Goal: Task Accomplishment & Management: Manage account settings

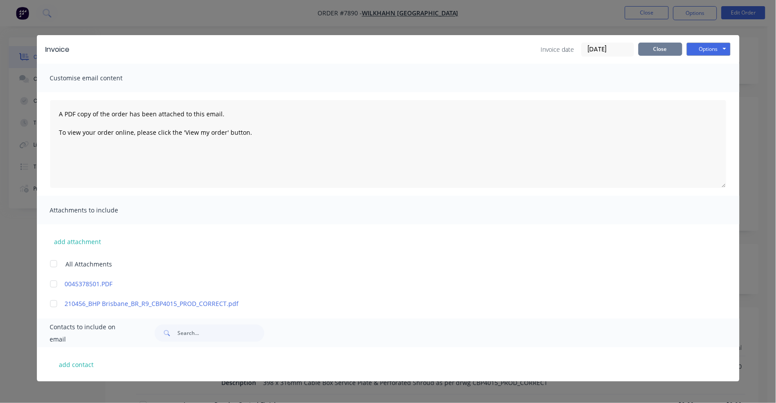
click at [669, 47] on button "Close" at bounding box center [661, 49] width 44 height 13
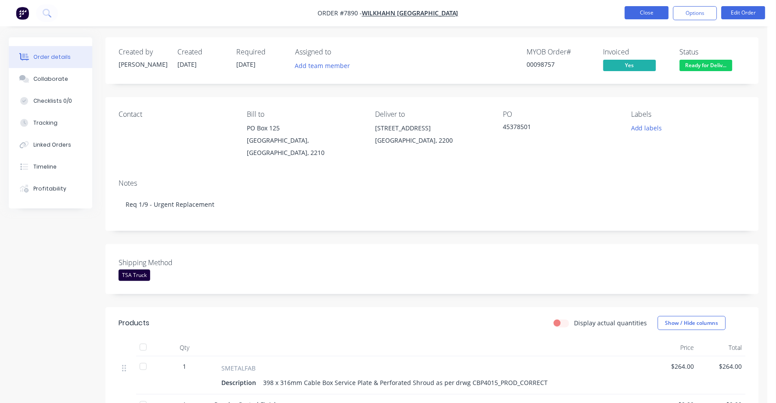
click at [648, 10] on button "Close" at bounding box center [647, 12] width 44 height 13
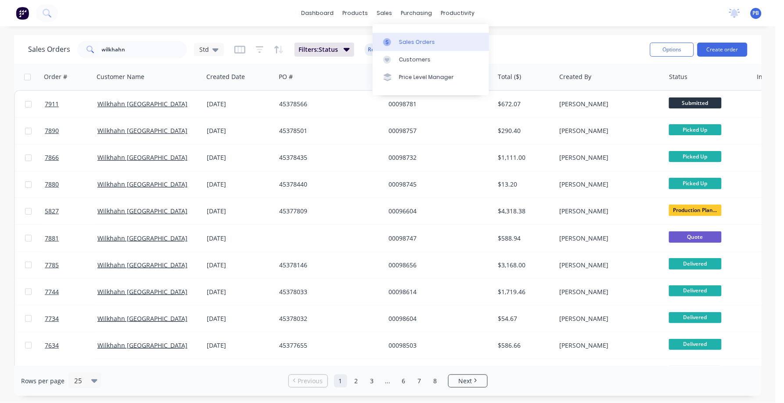
click at [416, 40] on div "Sales Orders" at bounding box center [417, 42] width 36 height 8
drag, startPoint x: 130, startPoint y: 48, endPoint x: 83, endPoint y: 46, distance: 47.5
click at [83, 46] on div "wilkhahn" at bounding box center [132, 50] width 110 height 18
type input "97519"
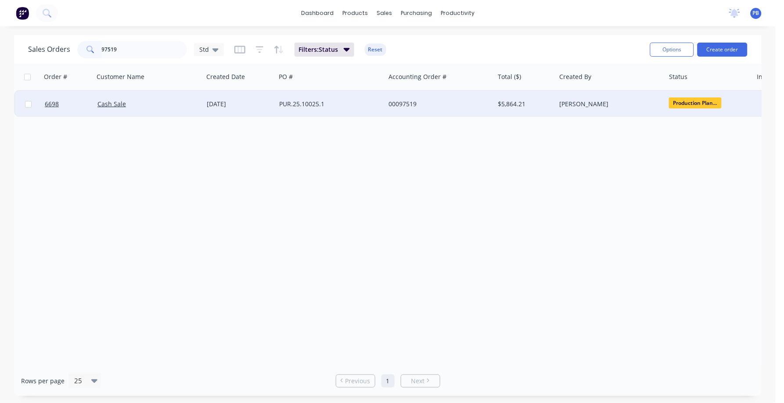
click at [408, 101] on div "00097519" at bounding box center [437, 104] width 97 height 9
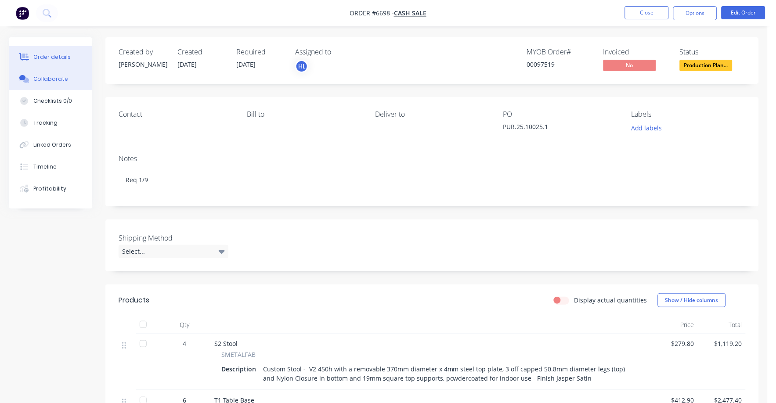
click at [47, 77] on div "Collaborate" at bounding box center [50, 79] width 35 height 8
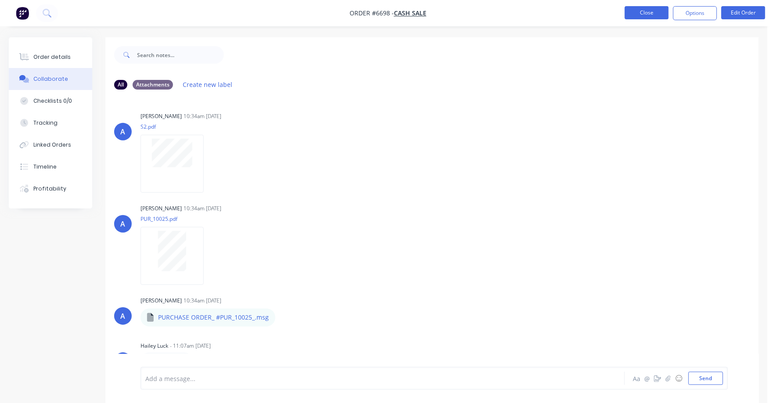
click at [642, 11] on button "Close" at bounding box center [647, 12] width 44 height 13
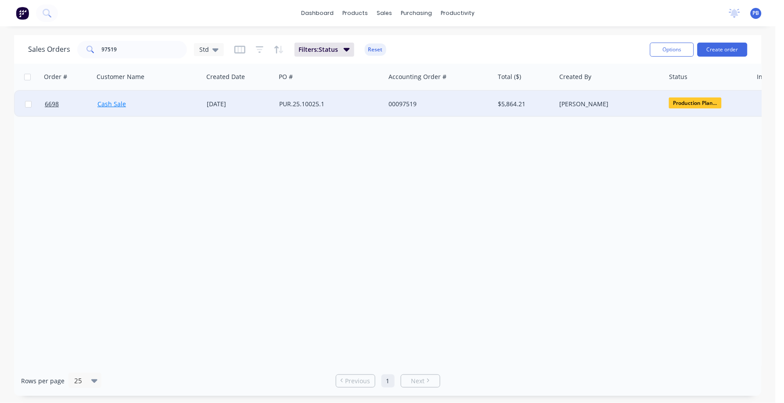
click at [113, 103] on link "Cash Sale" at bounding box center [111, 104] width 29 height 8
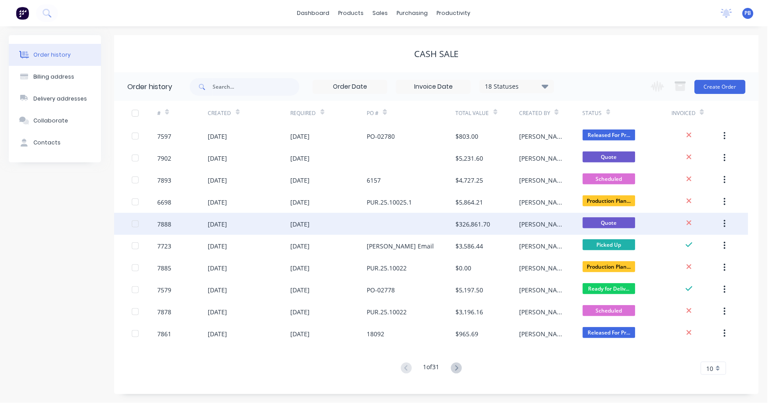
scroll to position [0, 0]
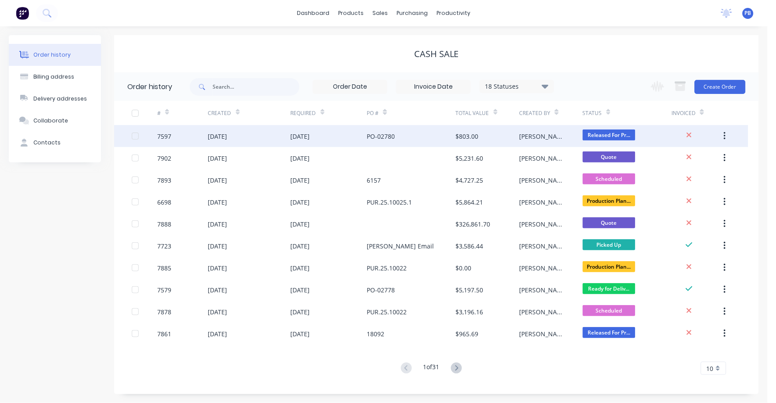
click at [389, 132] on div "PO-02780" at bounding box center [381, 136] width 28 height 9
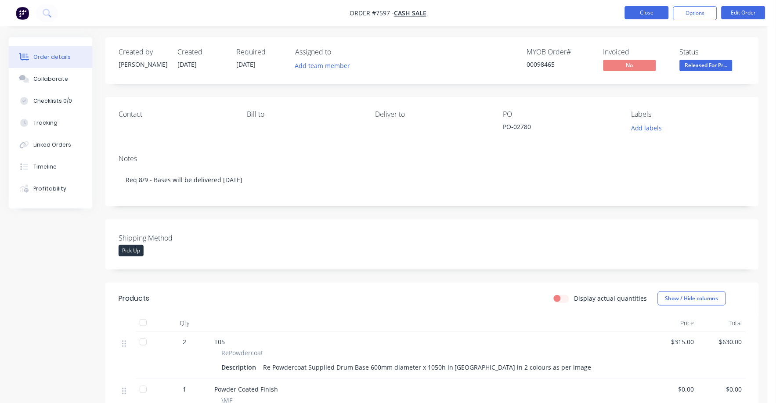
click at [642, 10] on button "Close" at bounding box center [647, 12] width 44 height 13
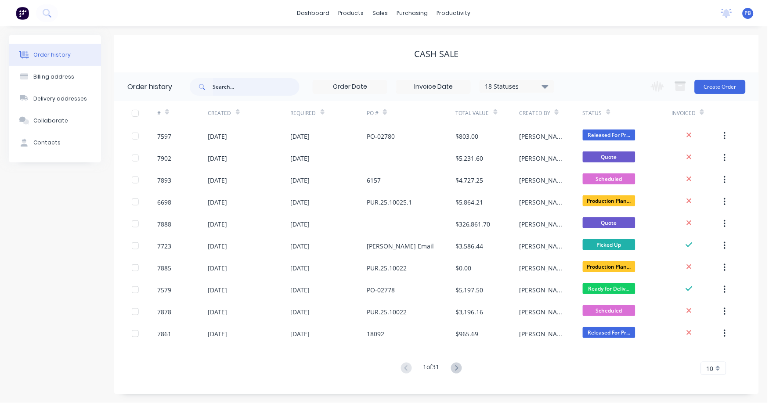
click at [222, 87] on input "text" at bounding box center [256, 87] width 87 height 18
click at [406, 35] on link "Sales Orders" at bounding box center [427, 42] width 116 height 18
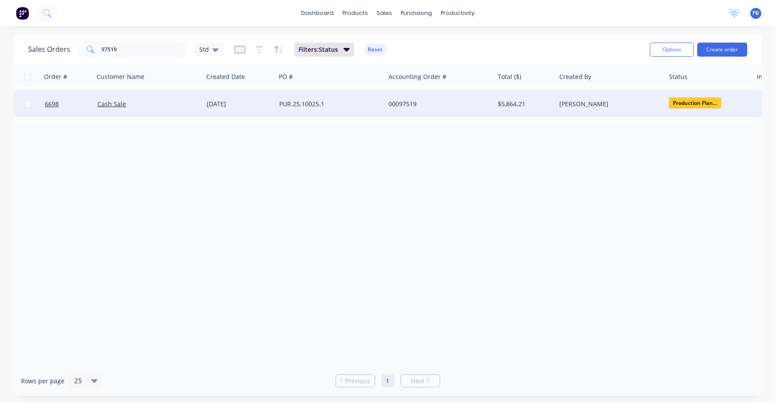
click at [397, 101] on div "00097519" at bounding box center [437, 104] width 97 height 9
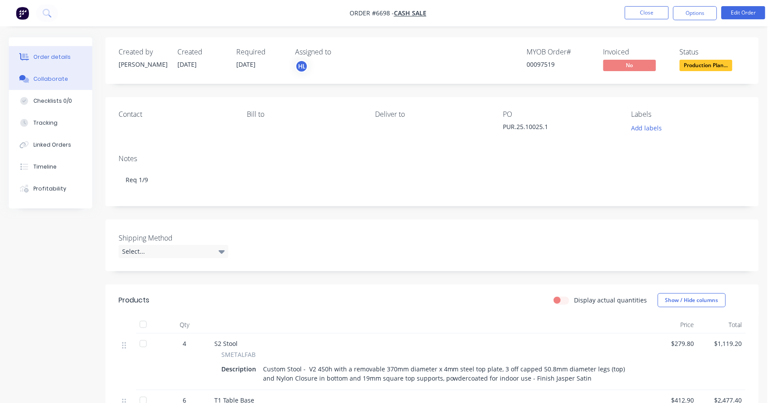
click at [46, 74] on button "Collaborate" at bounding box center [50, 79] width 83 height 22
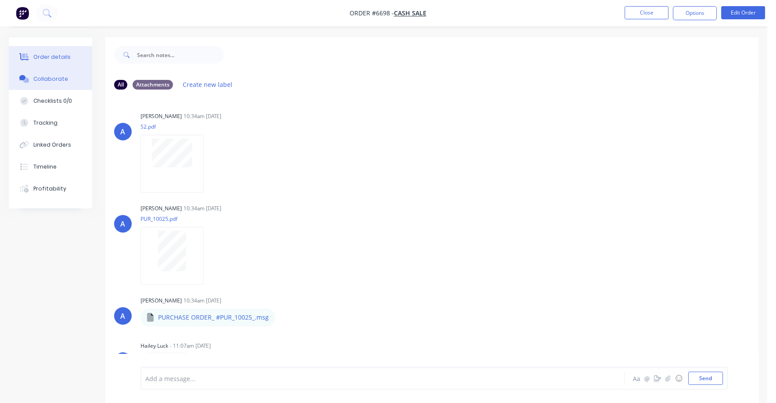
click at [49, 52] on button "Order details" at bounding box center [50, 57] width 83 height 22
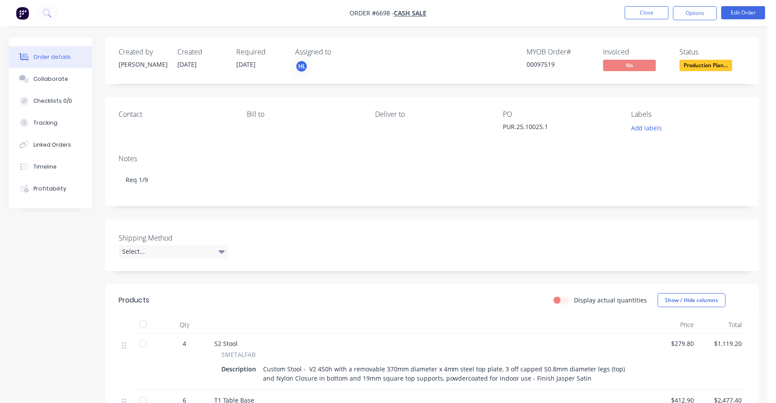
click at [387, 127] on div "Deliver to" at bounding box center [432, 122] width 114 height 24
click at [713, 66] on span "Production Plan..." at bounding box center [706, 65] width 53 height 11
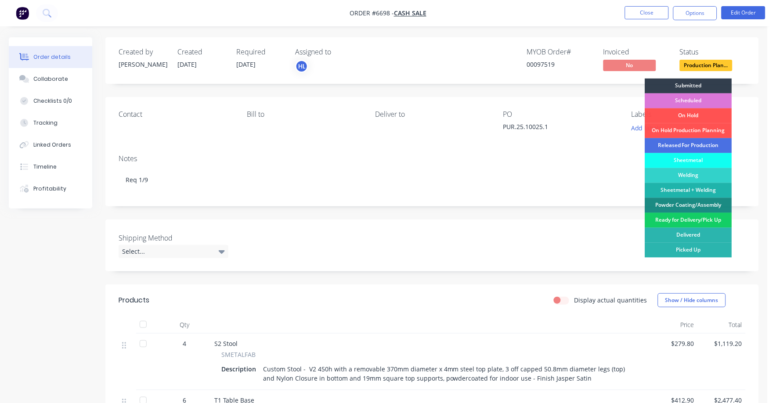
click at [694, 218] on div "Ready for Delivery/Pick Up" at bounding box center [688, 220] width 87 height 15
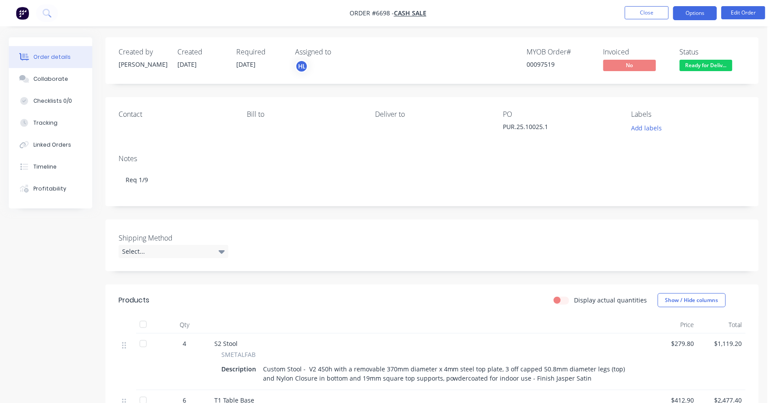
click at [689, 14] on button "Options" at bounding box center [695, 13] width 44 height 14
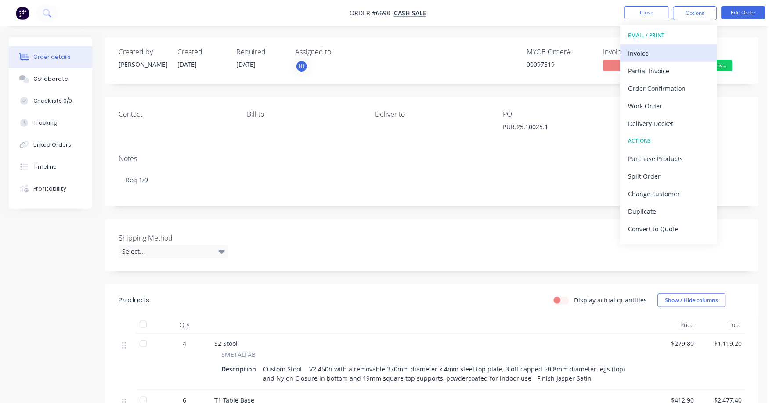
click at [641, 55] on div "Invoice" at bounding box center [668, 53] width 81 height 13
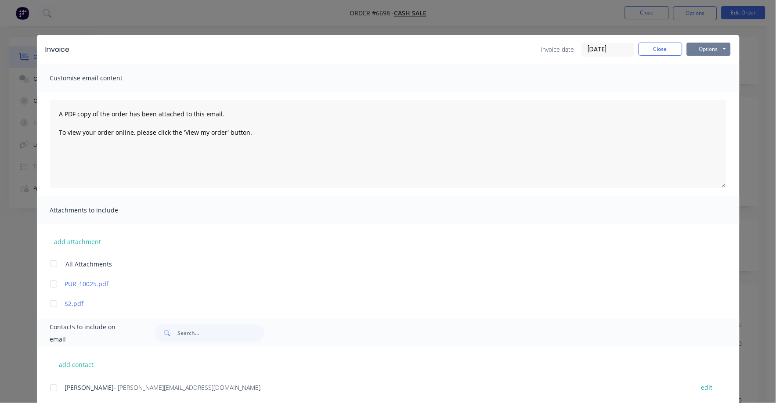
click at [715, 48] on button "Options" at bounding box center [709, 49] width 44 height 13
click at [700, 78] on button "Print" at bounding box center [715, 79] width 56 height 14
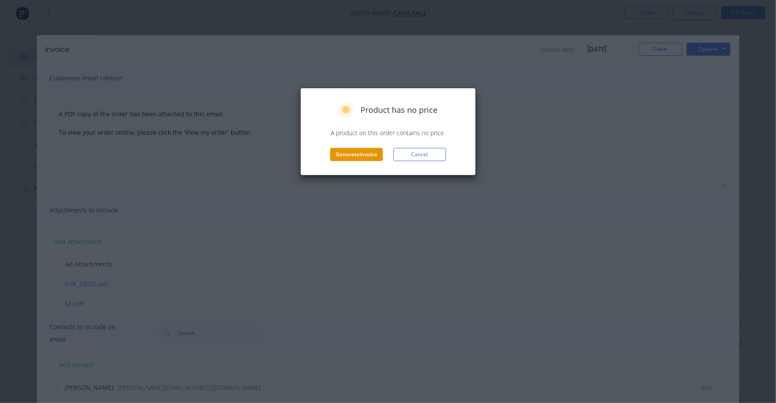
click at [366, 151] on button "Generate invoice" at bounding box center [356, 154] width 53 height 13
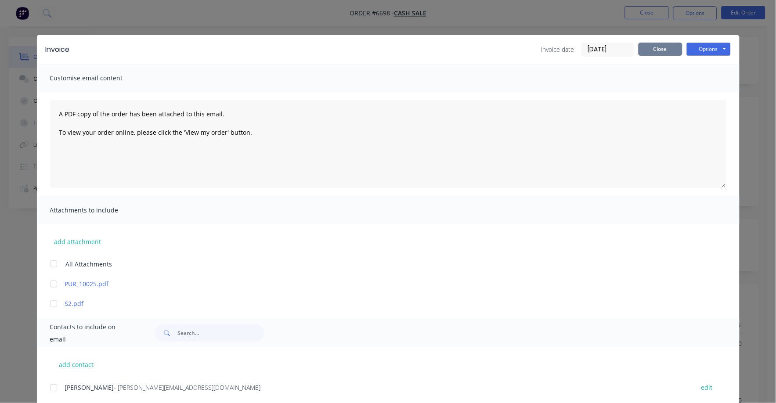
click at [656, 50] on button "Close" at bounding box center [661, 49] width 44 height 13
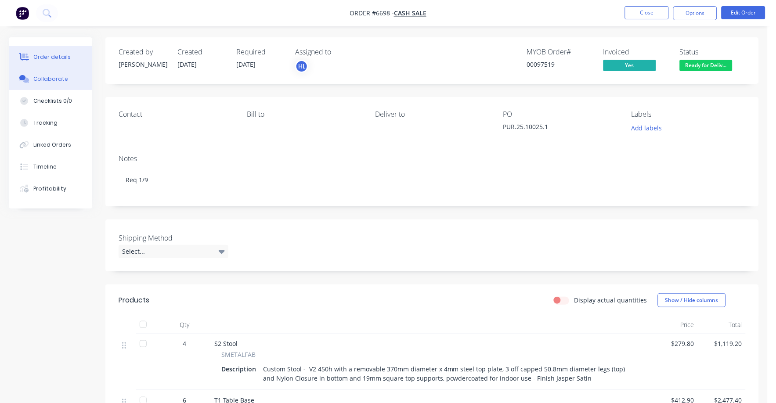
click at [56, 72] on button "Collaborate" at bounding box center [50, 79] width 83 height 22
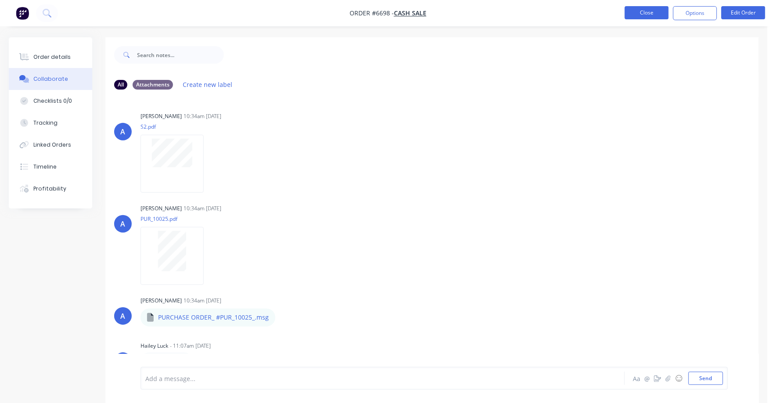
click at [649, 6] on button "Close" at bounding box center [647, 12] width 44 height 13
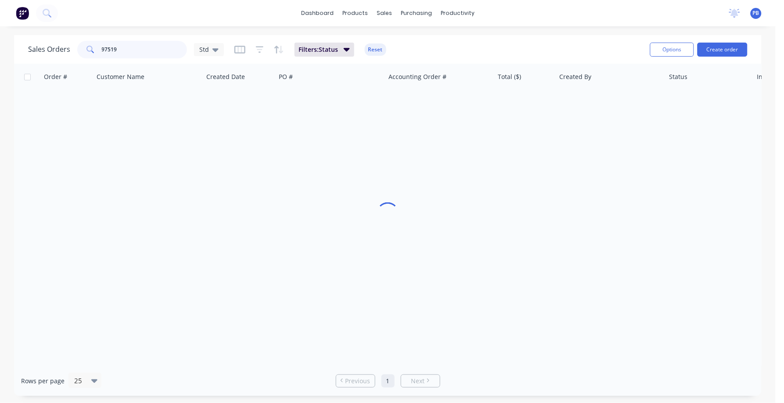
drag, startPoint x: 108, startPoint y: 48, endPoint x: 77, endPoint y: 46, distance: 31.3
click at [81, 47] on div "97519" at bounding box center [132, 50] width 110 height 18
drag, startPoint x: 140, startPoint y: 49, endPoint x: 132, endPoint y: 49, distance: 7.9
click at [137, 49] on input "97519" at bounding box center [145, 50] width 86 height 18
drag, startPoint x: 131, startPoint y: 49, endPoint x: 83, endPoint y: 43, distance: 48.2
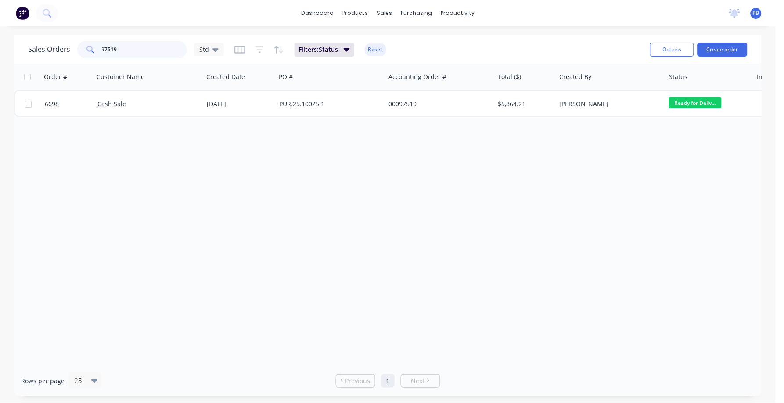
click at [83, 43] on div "97519" at bounding box center [132, 50] width 110 height 18
type input "98682"
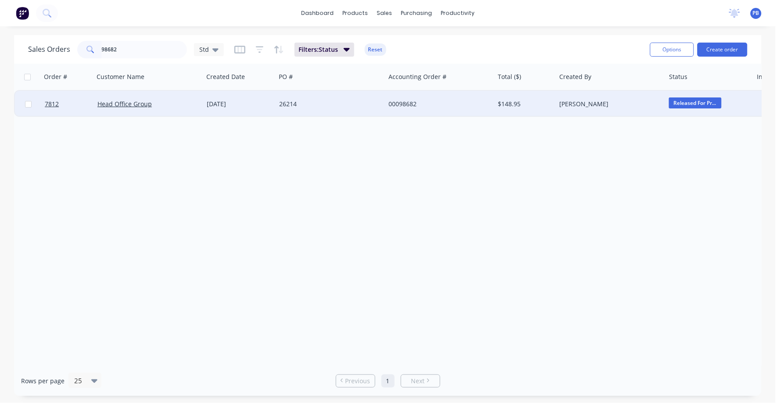
click at [401, 102] on div "00098682" at bounding box center [437, 104] width 97 height 9
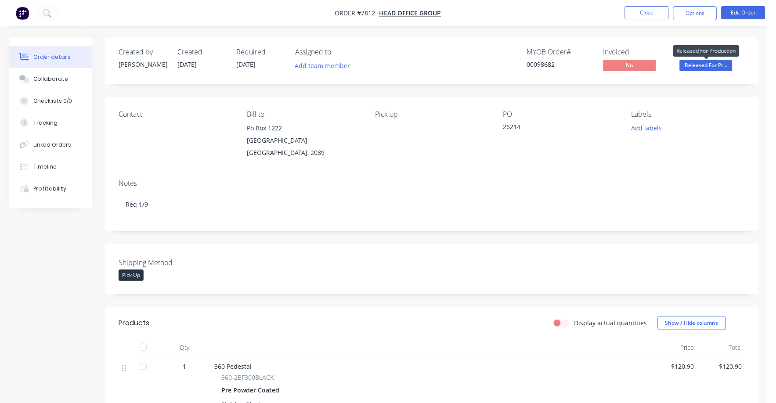
click at [708, 65] on span "Released For Pr..." at bounding box center [706, 65] width 53 height 11
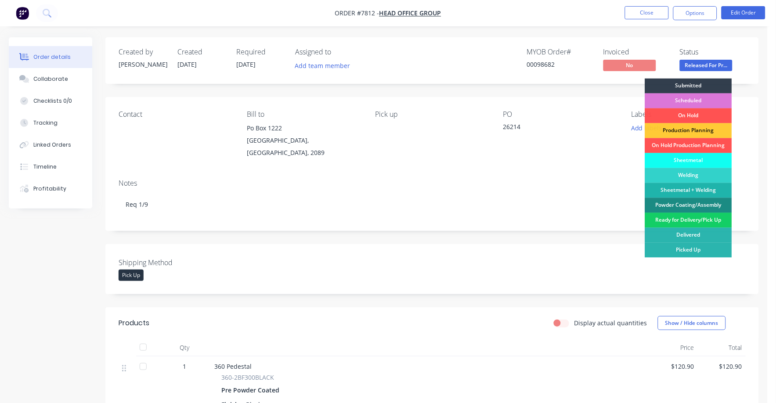
click at [681, 222] on div "Ready for Delivery/Pick Up" at bounding box center [688, 220] width 87 height 15
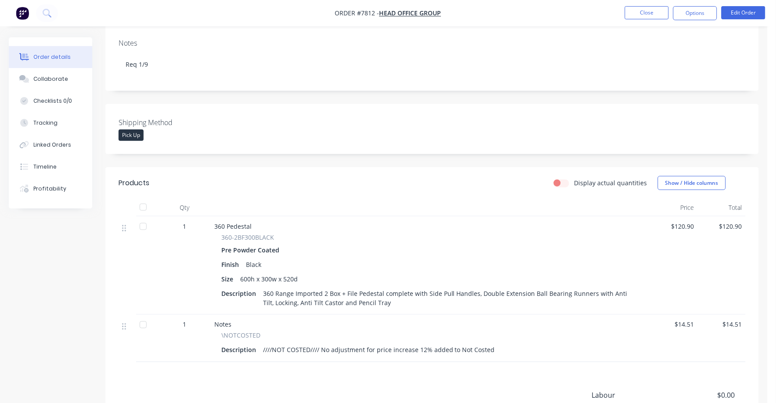
scroll to position [165, 0]
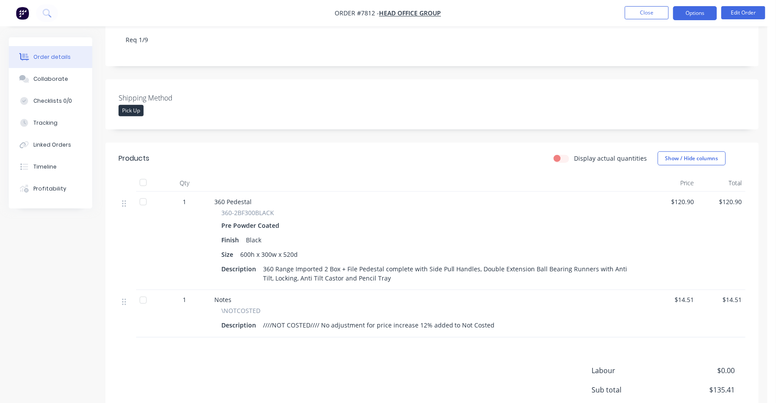
click at [693, 18] on button "Options" at bounding box center [695, 13] width 44 height 14
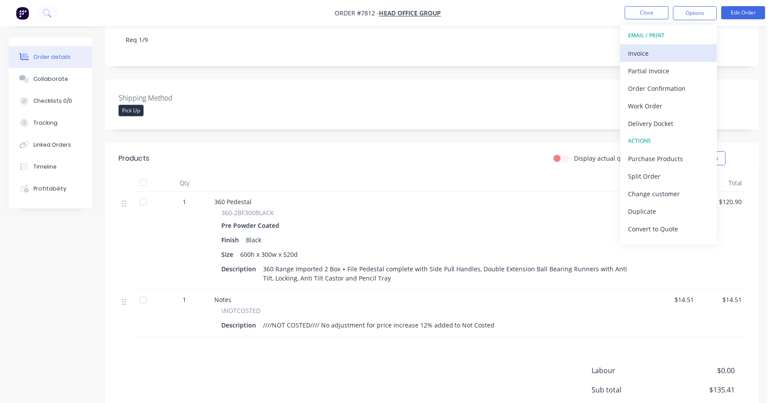
click at [637, 52] on div "Invoice" at bounding box center [668, 53] width 81 height 13
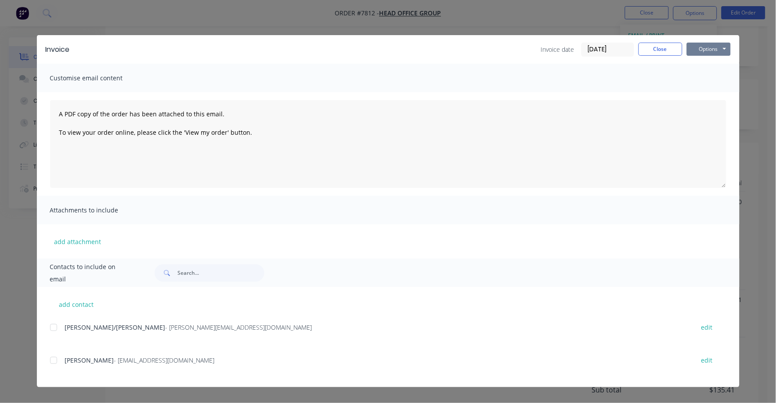
click at [706, 48] on button "Options" at bounding box center [709, 49] width 44 height 13
click at [703, 79] on button "Print" at bounding box center [715, 79] width 56 height 14
click at [665, 57] on div "Invoice Invoice date [DATE] Close Options Preview Print Email" at bounding box center [388, 49] width 703 height 29
click at [662, 52] on button "Close" at bounding box center [661, 49] width 44 height 13
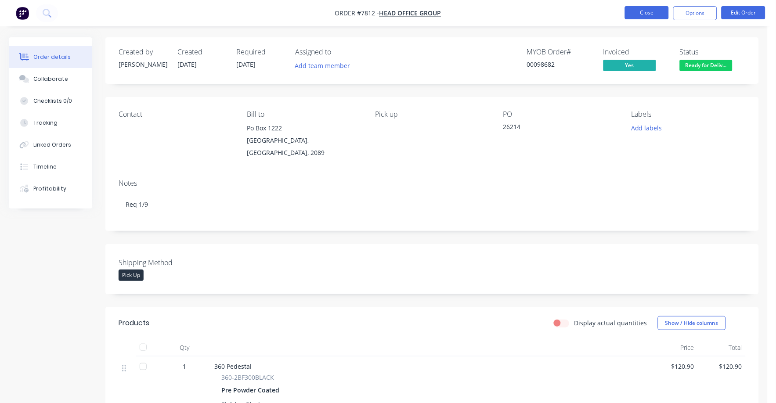
click at [639, 12] on button "Close" at bounding box center [647, 12] width 44 height 13
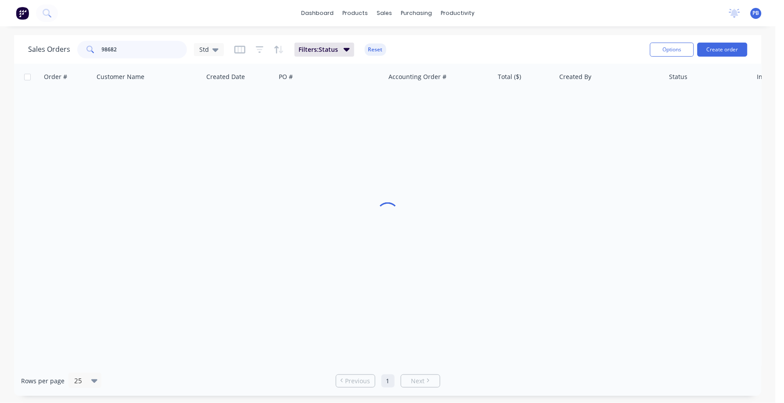
drag, startPoint x: 124, startPoint y: 47, endPoint x: 88, endPoint y: 44, distance: 36.6
click at [88, 44] on div "98682" at bounding box center [132, 50] width 110 height 18
click at [122, 42] on input "98682" at bounding box center [145, 50] width 86 height 18
click at [123, 44] on input "98682" at bounding box center [145, 50] width 86 height 18
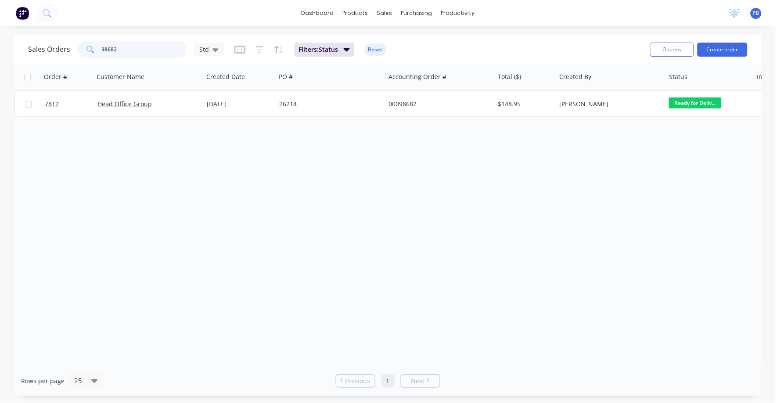
click at [123, 44] on input "98682" at bounding box center [145, 50] width 86 height 18
click at [123, 45] on input "98682" at bounding box center [145, 50] width 86 height 18
drag, startPoint x: 123, startPoint y: 45, endPoint x: 121, endPoint y: 49, distance: 4.8
click at [122, 48] on input "98682" at bounding box center [145, 50] width 86 height 18
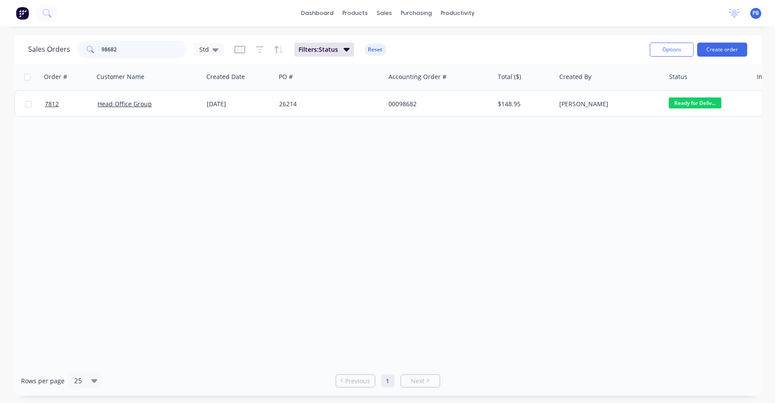
click at [121, 49] on input "98682" at bounding box center [145, 50] width 86 height 18
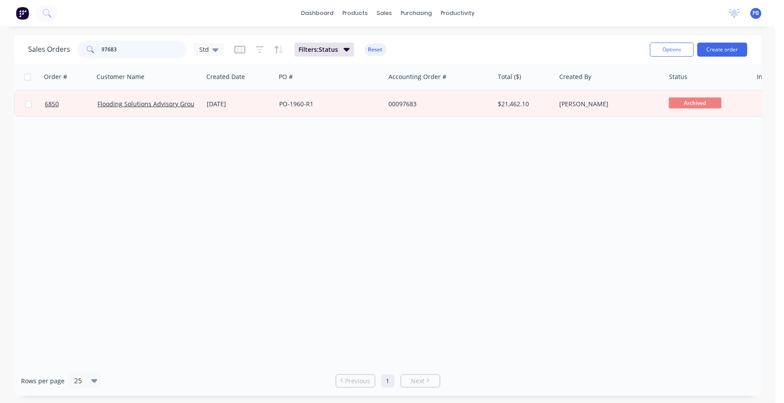
click at [114, 49] on input "97683" at bounding box center [145, 50] width 86 height 18
type input "97673"
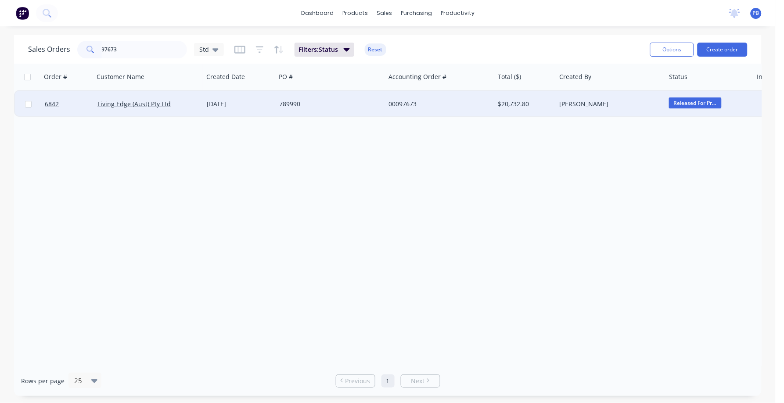
click at [411, 105] on div "00097673" at bounding box center [437, 104] width 97 height 9
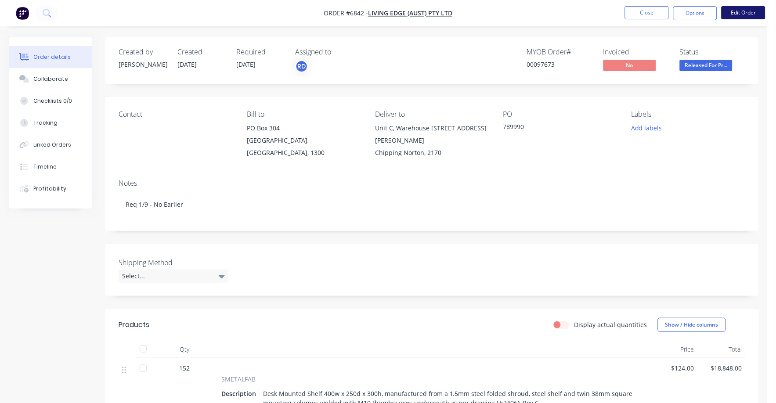
click at [743, 13] on button "Edit Order" at bounding box center [744, 12] width 44 height 13
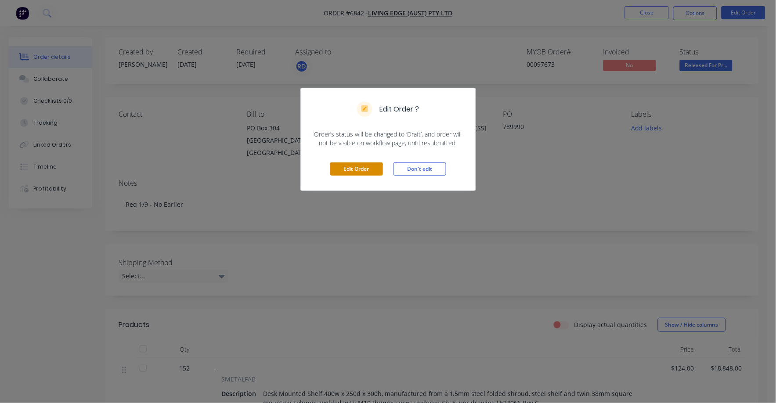
click at [352, 170] on button "Edit Order" at bounding box center [356, 168] width 53 height 13
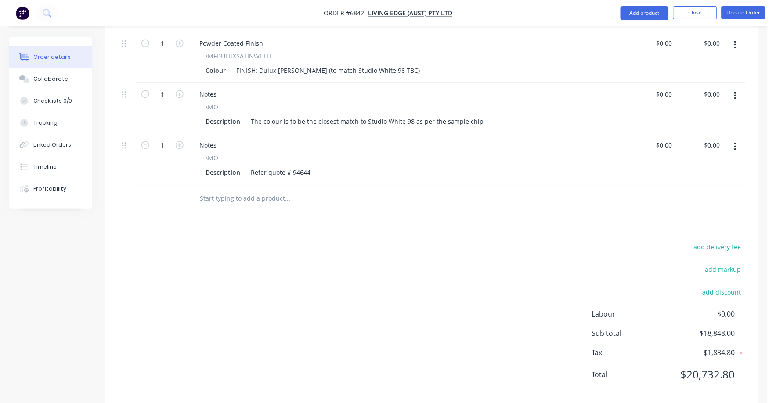
scroll to position [491, 0]
click at [727, 239] on button "add delivery fee" at bounding box center [717, 245] width 57 height 12
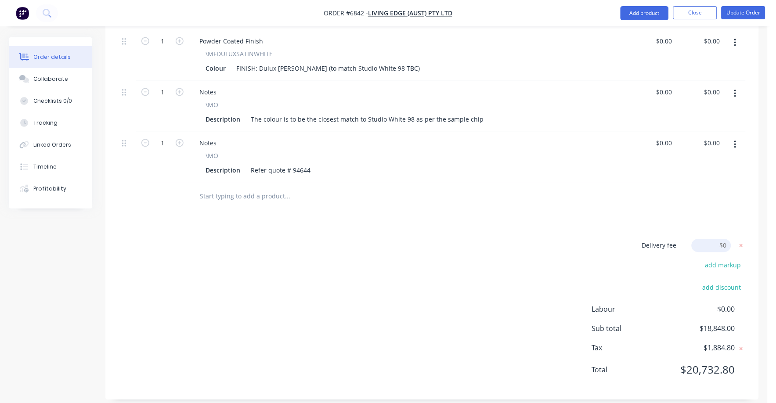
scroll to position [488, 0]
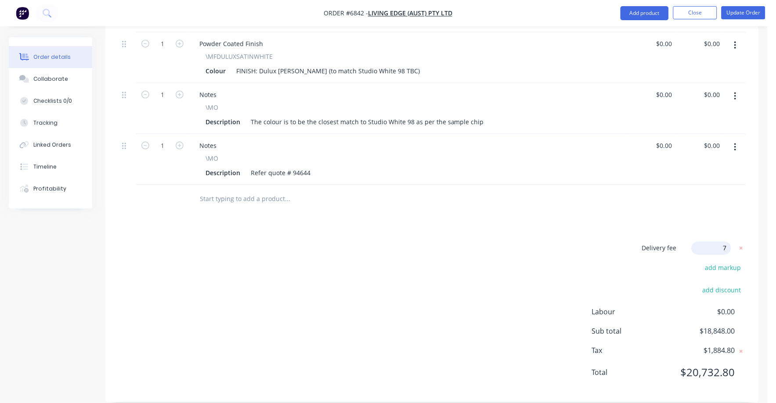
type input "75"
click input "submit" at bounding box center [0, 0] width 0 height 0
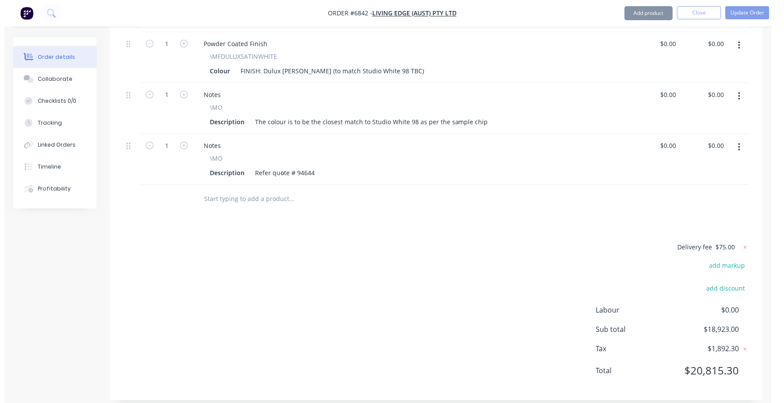
scroll to position [487, 0]
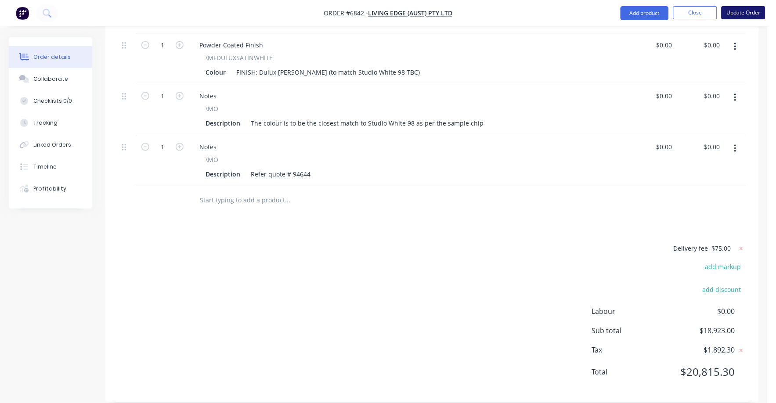
click at [750, 8] on button "Update Order" at bounding box center [744, 12] width 44 height 13
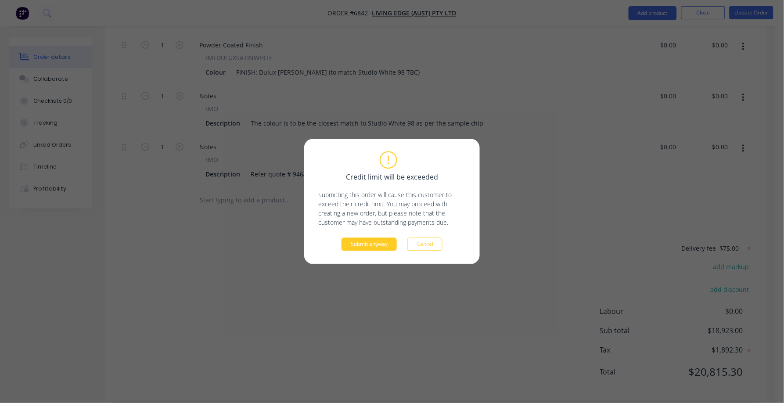
click at [355, 246] on button "Submit anyway" at bounding box center [369, 244] width 55 height 13
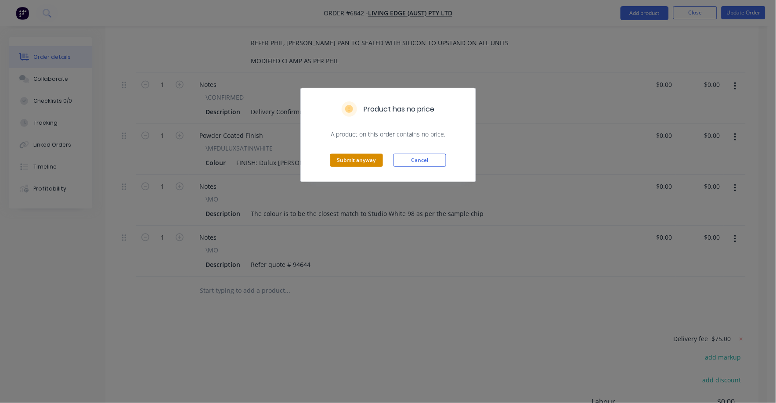
click at [368, 157] on button "Submit anyway" at bounding box center [356, 160] width 53 height 13
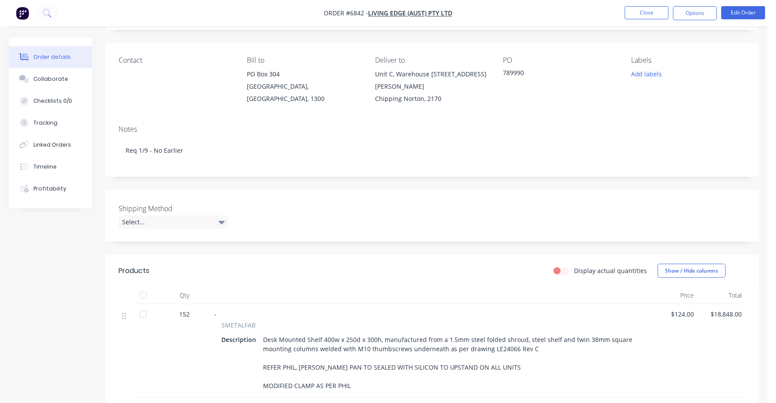
scroll to position [0, 0]
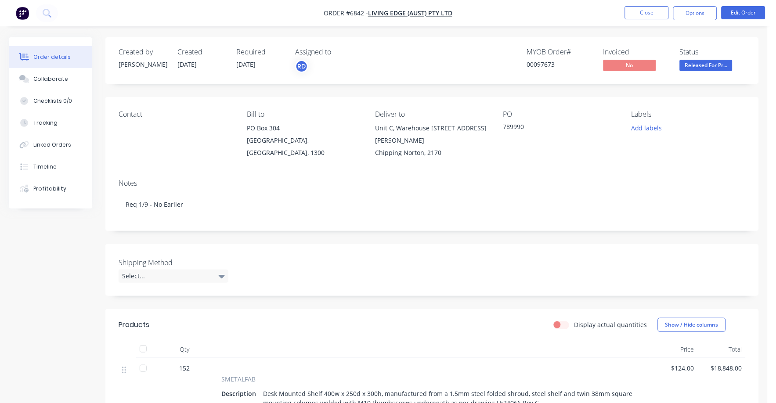
click at [710, 64] on span "Released For Pr..." at bounding box center [706, 65] width 53 height 11
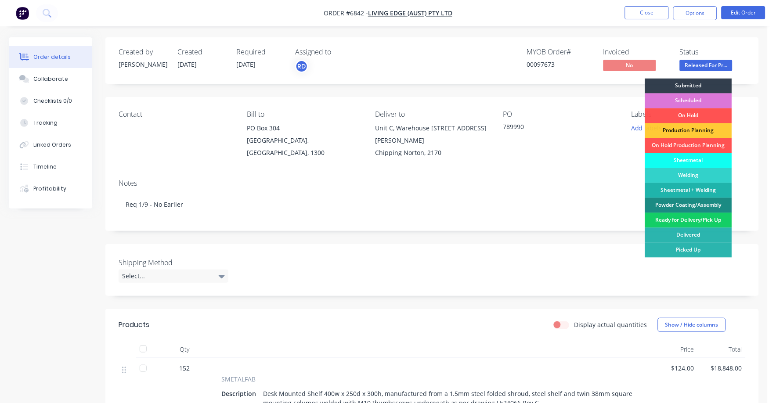
click at [683, 220] on div "Ready for Delivery/Pick Up" at bounding box center [688, 220] width 87 height 15
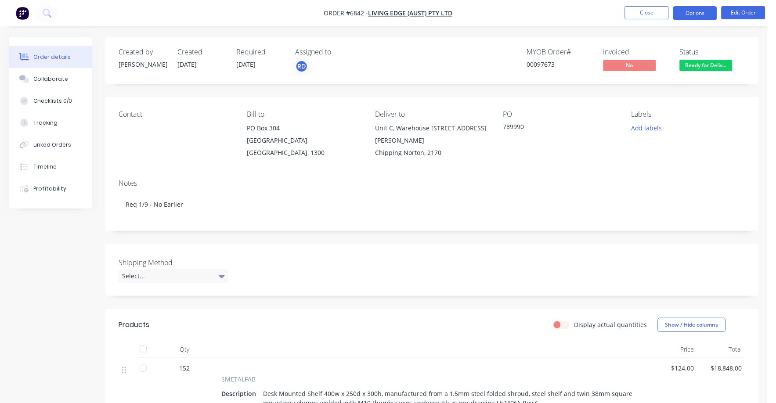
click at [691, 10] on button "Options" at bounding box center [695, 13] width 44 height 14
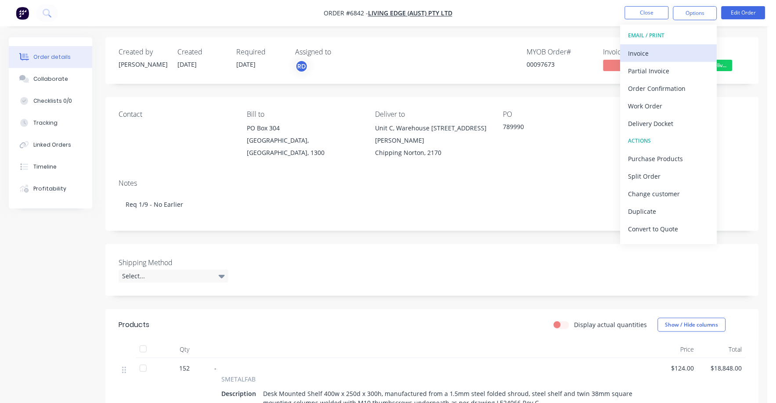
click at [639, 49] on div "Invoice" at bounding box center [668, 53] width 81 height 13
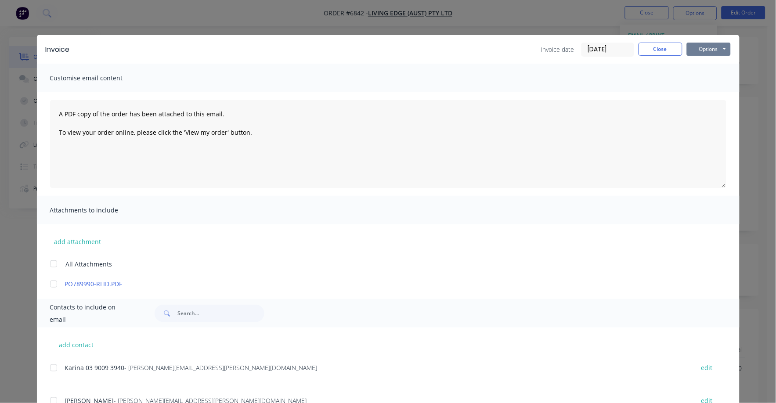
click at [693, 49] on button "Options" at bounding box center [709, 49] width 44 height 13
click at [690, 74] on button "Print" at bounding box center [715, 79] width 56 height 14
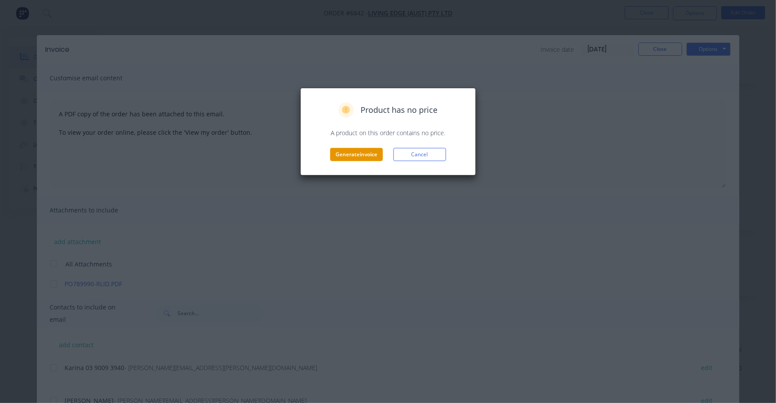
click at [361, 159] on button "Generate invoice" at bounding box center [356, 154] width 53 height 13
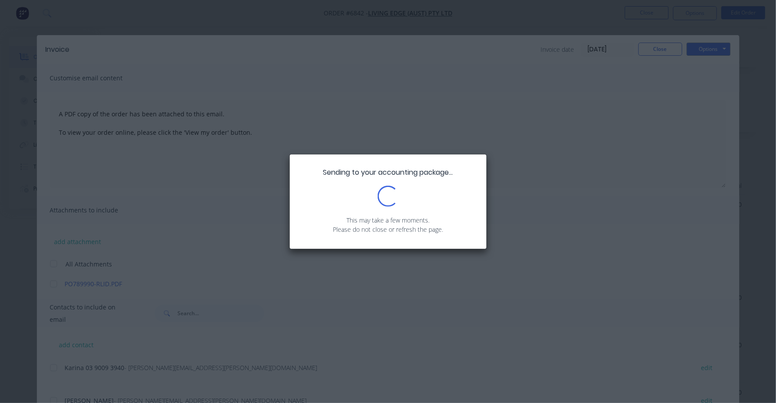
scroll to position [165, 0]
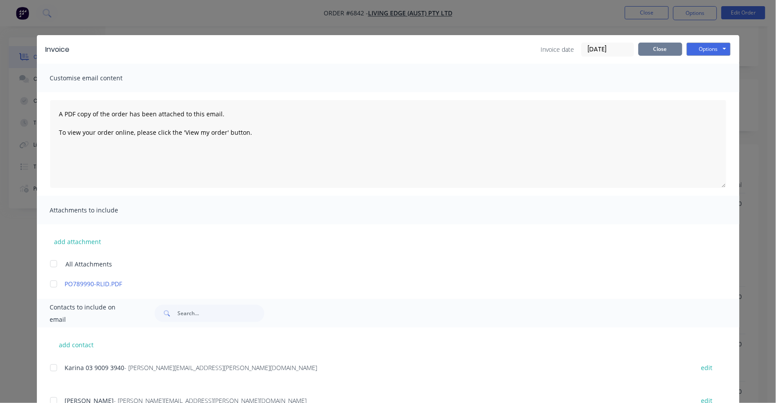
click at [648, 49] on button "Close" at bounding box center [661, 49] width 44 height 13
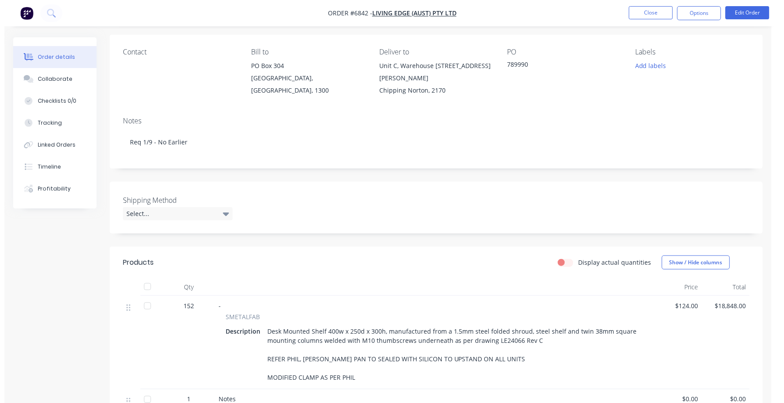
scroll to position [0, 0]
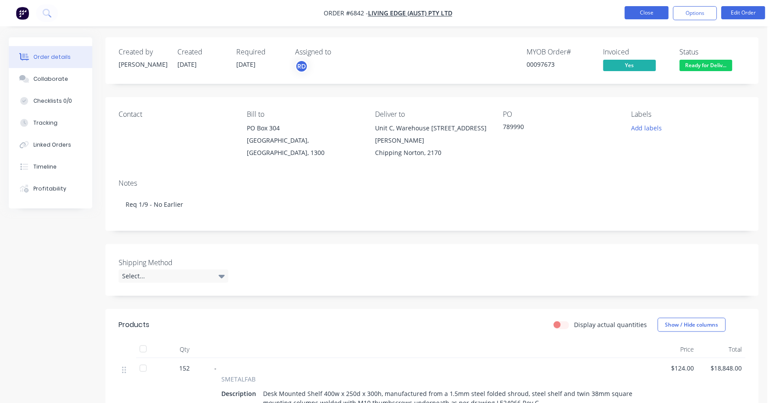
click at [656, 14] on button "Close" at bounding box center [647, 12] width 44 height 13
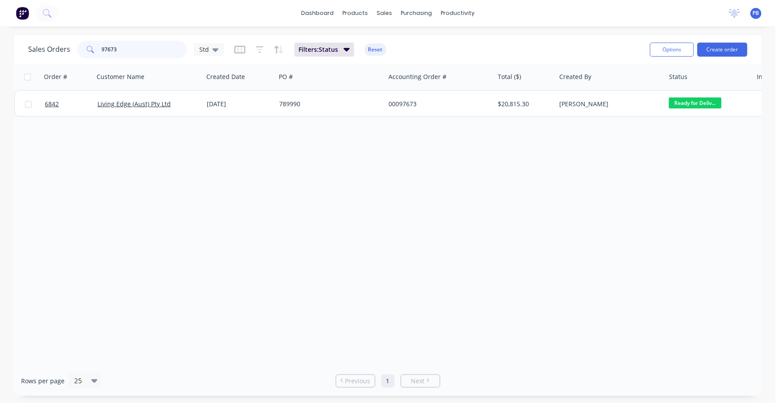
drag, startPoint x: 121, startPoint y: 47, endPoint x: 94, endPoint y: 46, distance: 26.8
click at [94, 46] on div "97673" at bounding box center [132, 50] width 110 height 18
